Goal: Use online tool/utility: Use online tool/utility

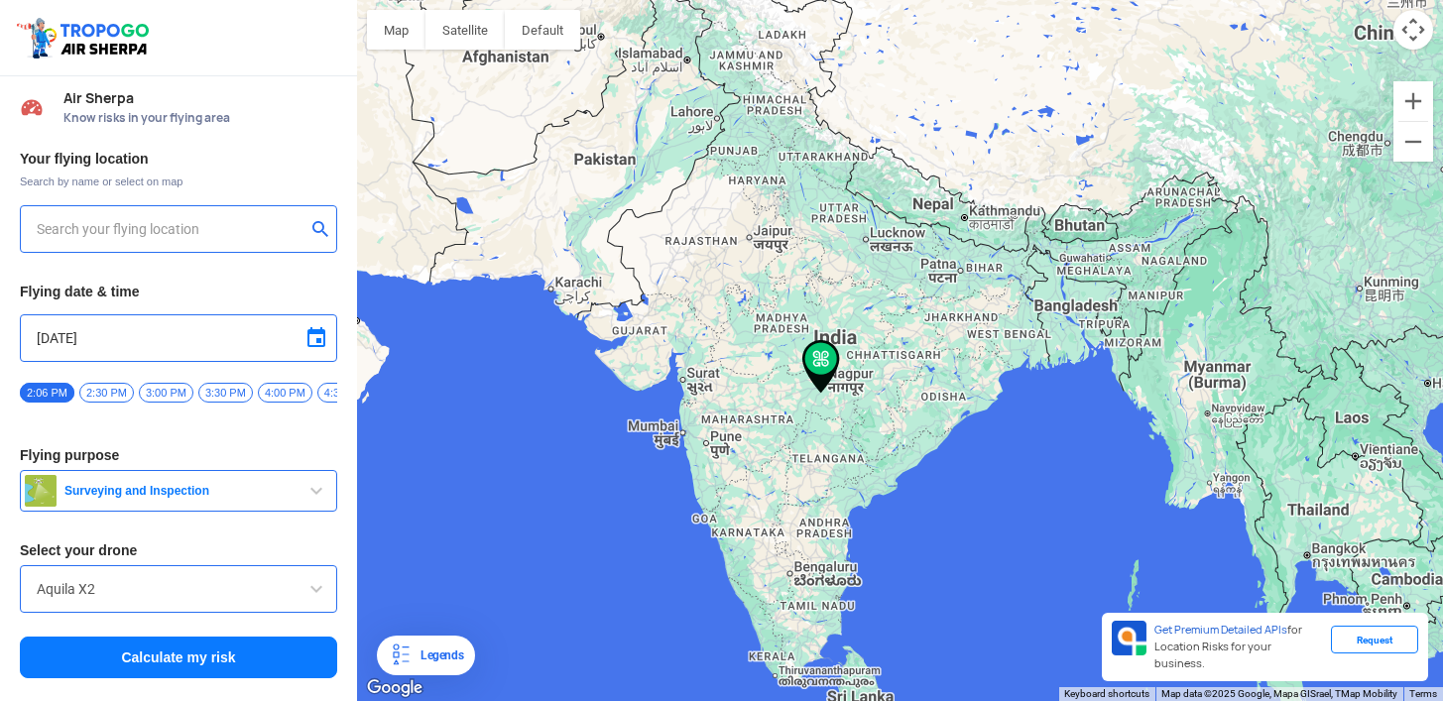
type input "[STREET_ADDRESS]"
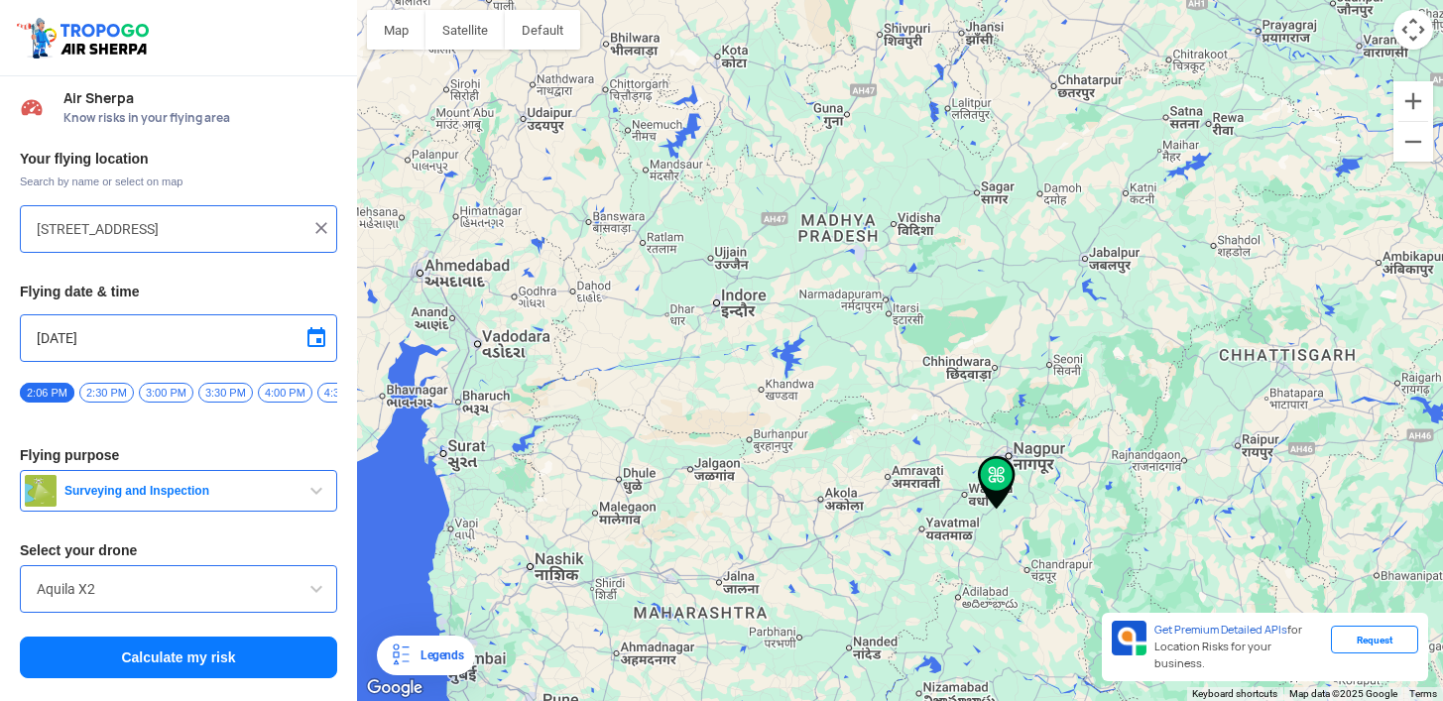
click at [998, 474] on img at bounding box center [997, 483] width 38 height 54
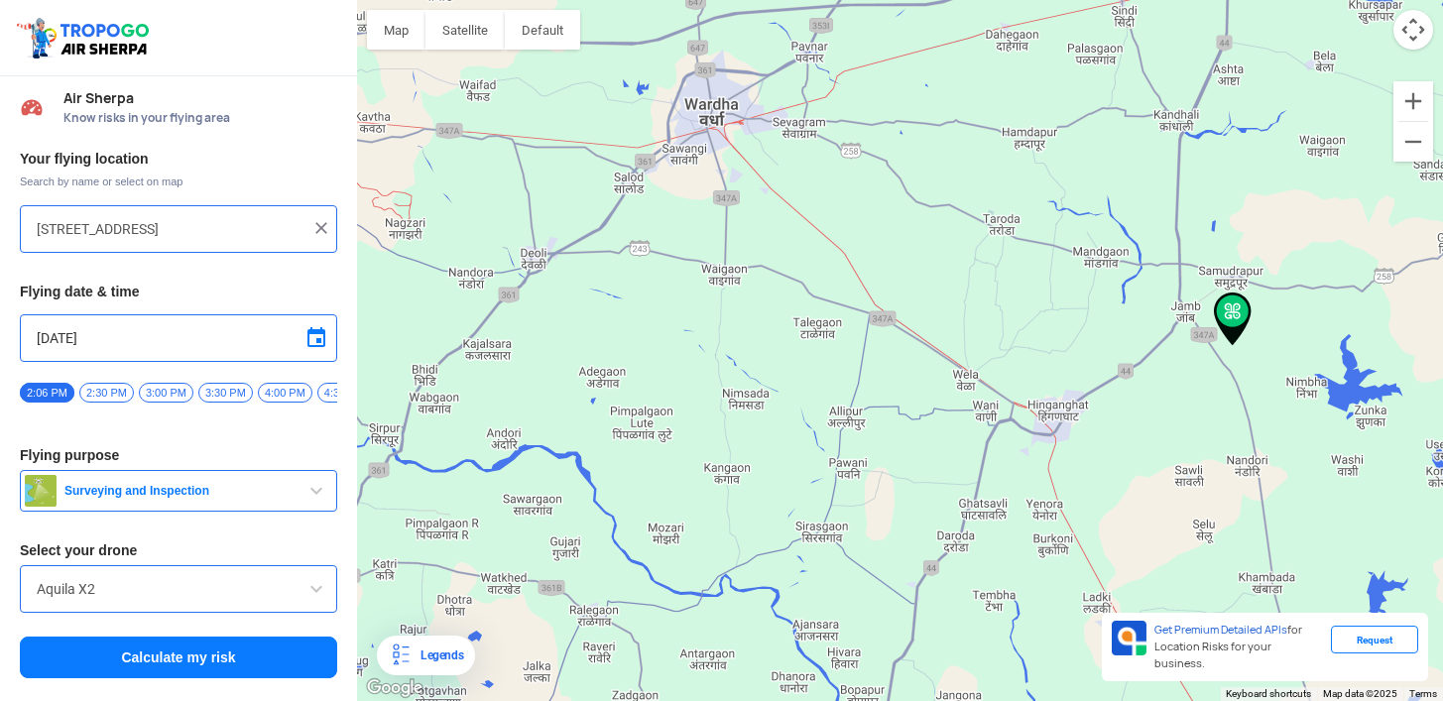
click at [1238, 306] on img at bounding box center [1233, 320] width 38 height 54
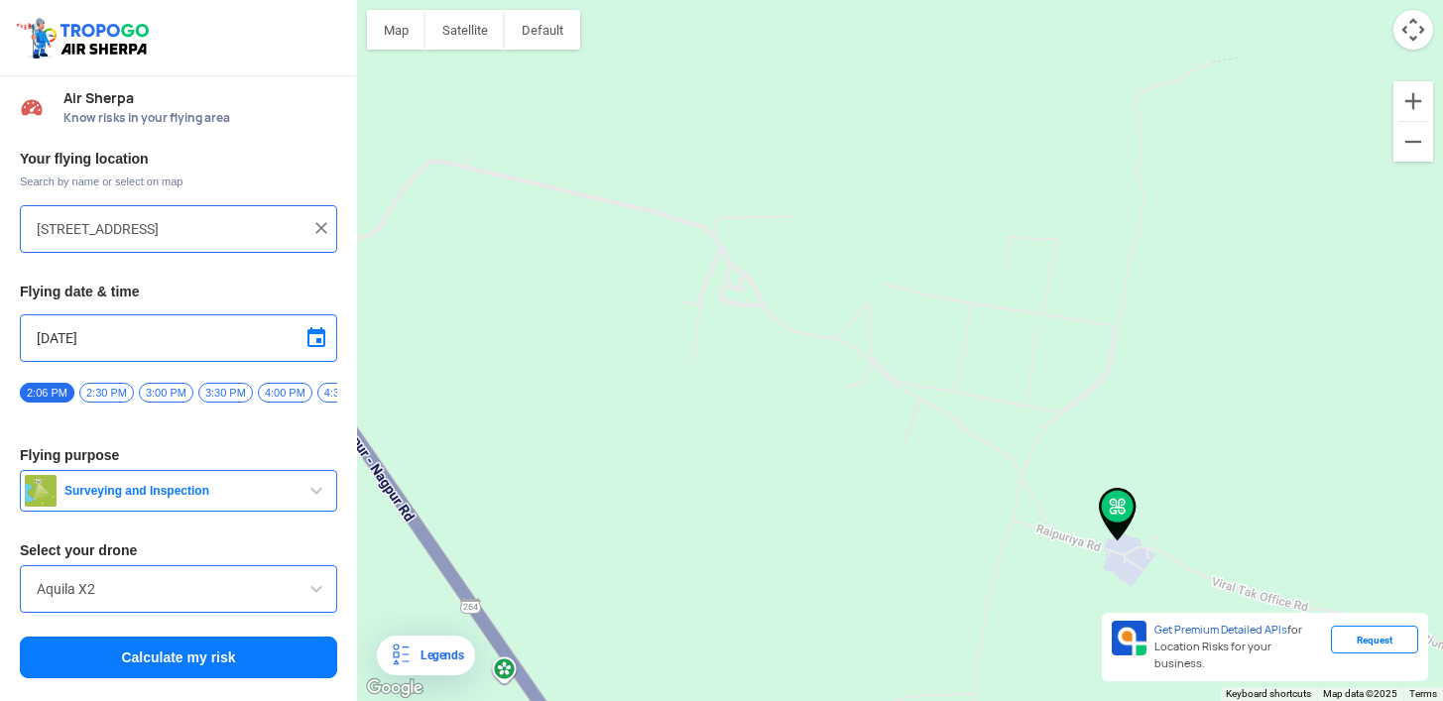
click at [1118, 508] on img at bounding box center [1118, 515] width 38 height 54
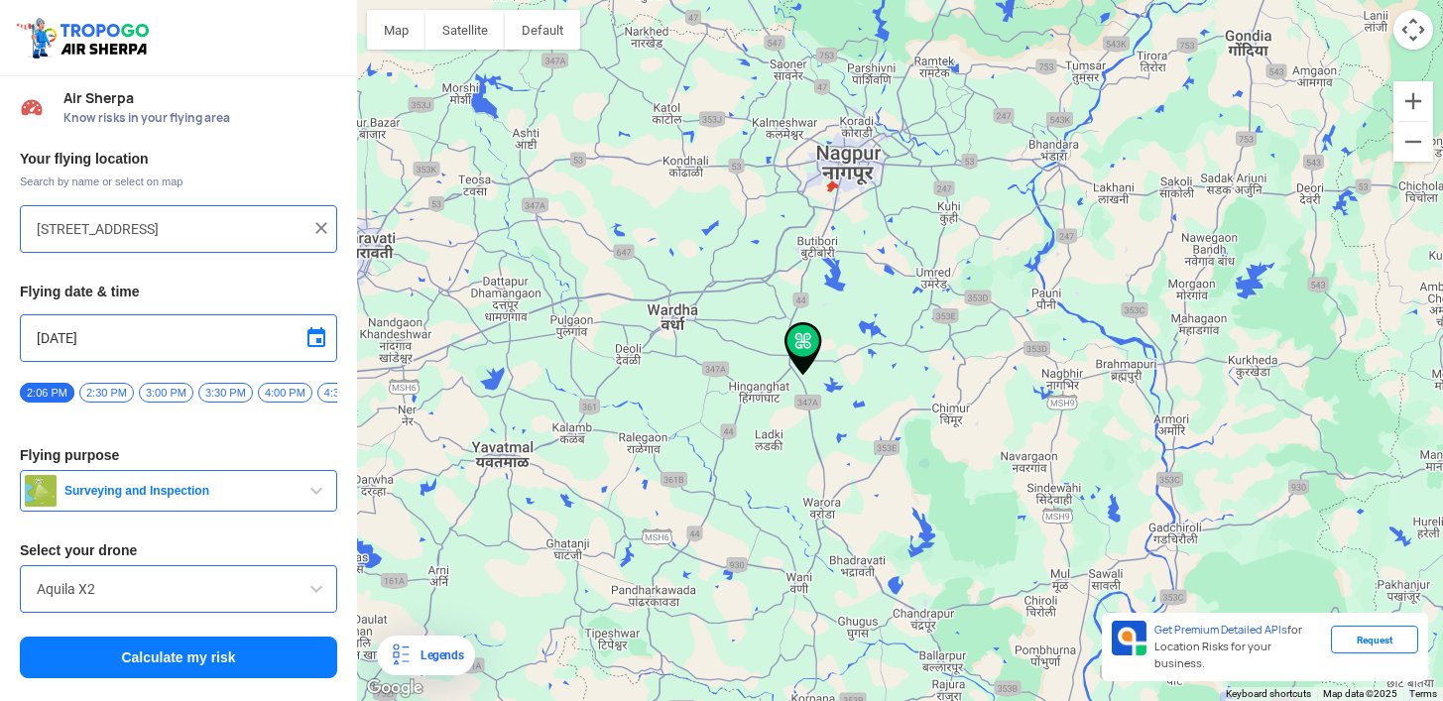
click at [165, 241] on div "[STREET_ADDRESS]" at bounding box center [178, 229] width 317 height 48
click at [191, 232] on input "[STREET_ADDRESS]" at bounding box center [171, 229] width 269 height 24
click at [327, 222] on img at bounding box center [321, 228] width 20 height 20
click at [222, 241] on div at bounding box center [178, 229] width 317 height 48
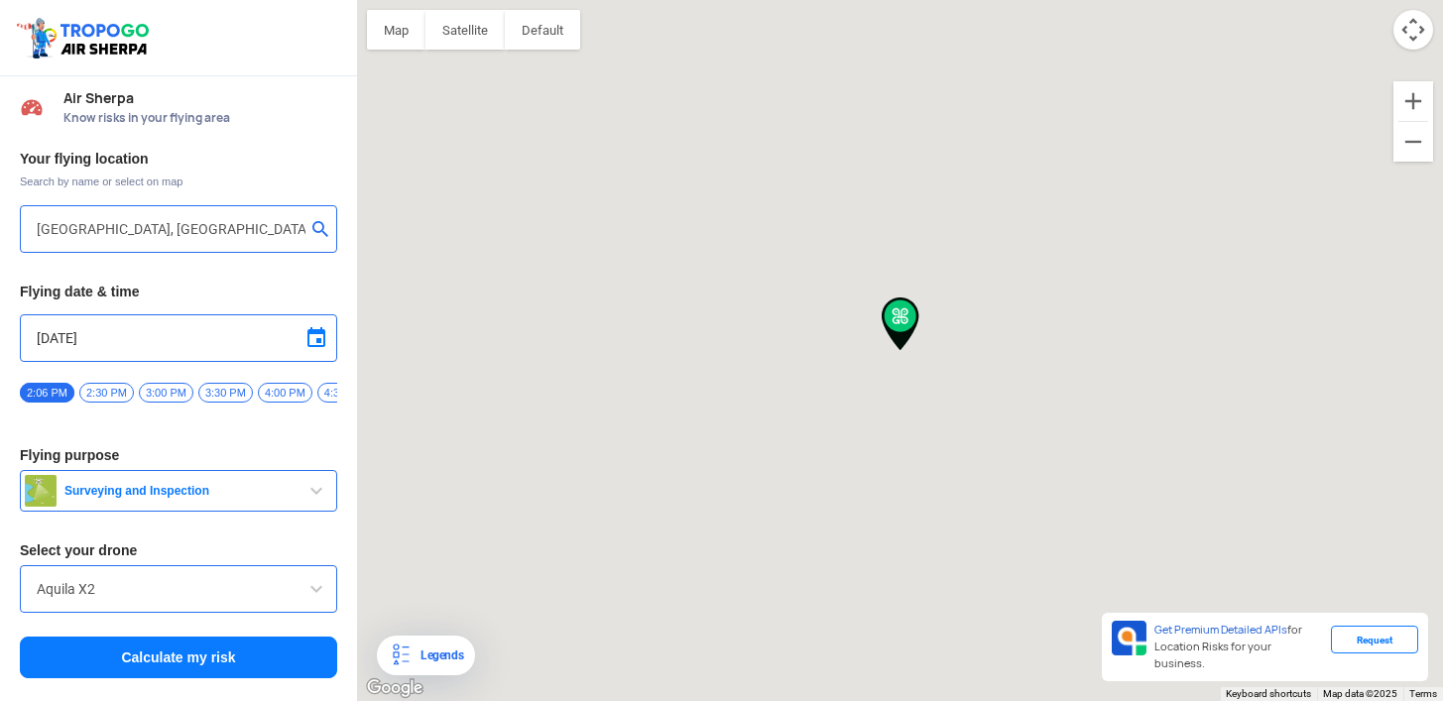
type input "Unnamed Road"
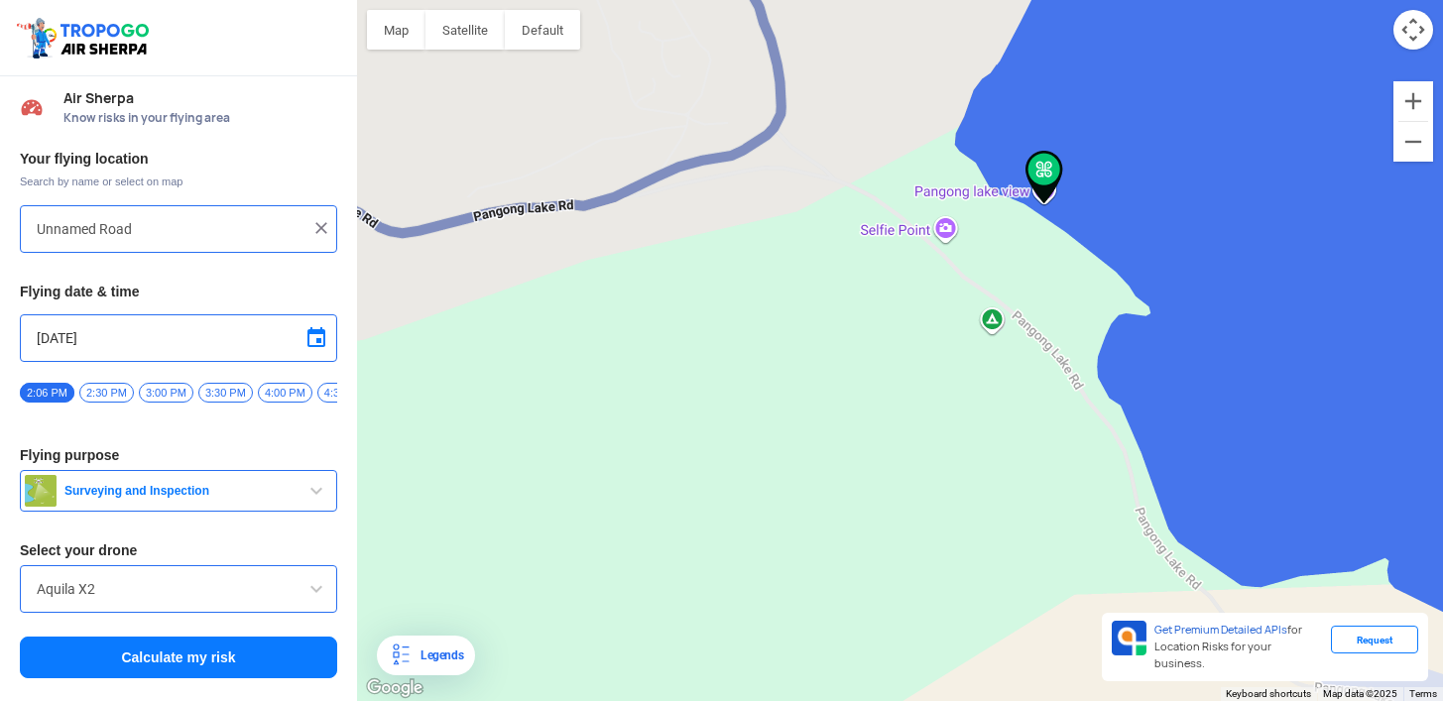
click at [988, 193] on div at bounding box center [900, 350] width 1086 height 701
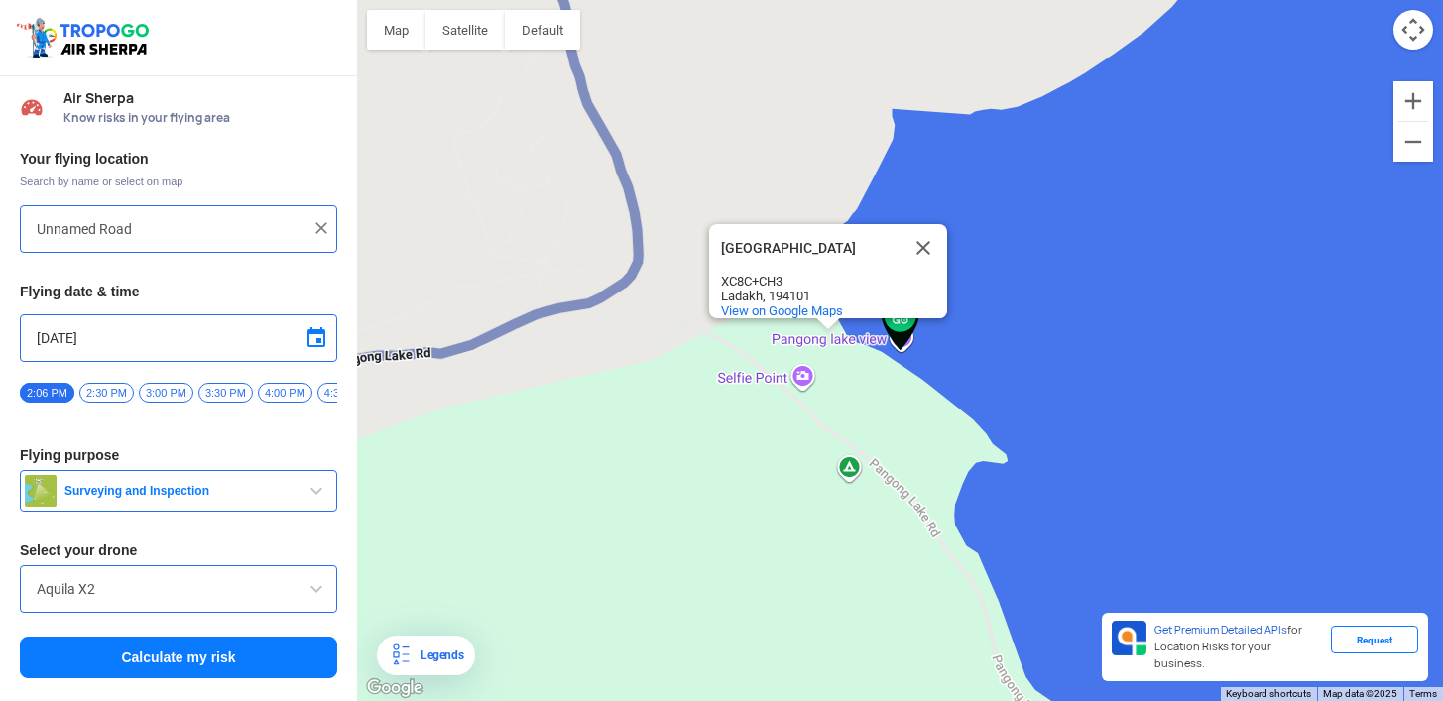
click at [210, 669] on button "Calculate my risk" at bounding box center [178, 658] width 317 height 42
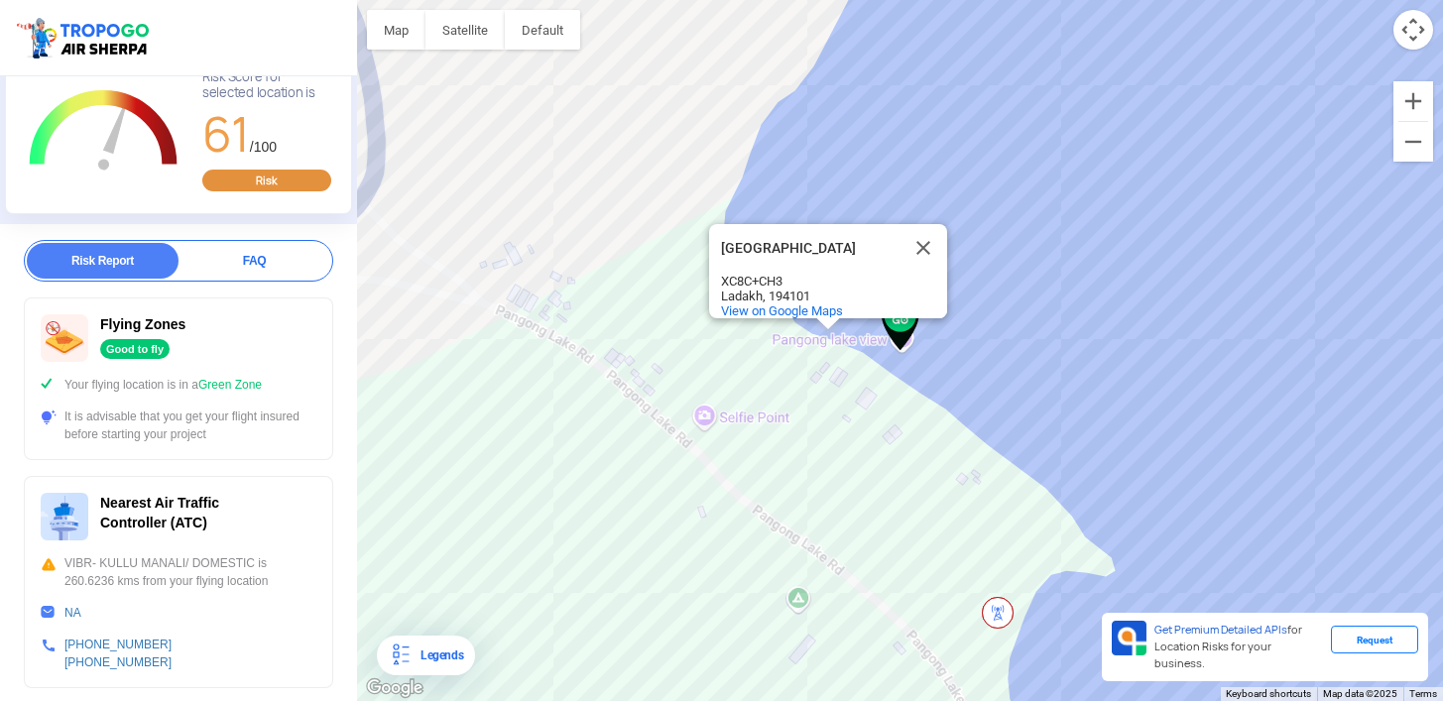
scroll to position [167, 0]
